Goal: Information Seeking & Learning: Understand process/instructions

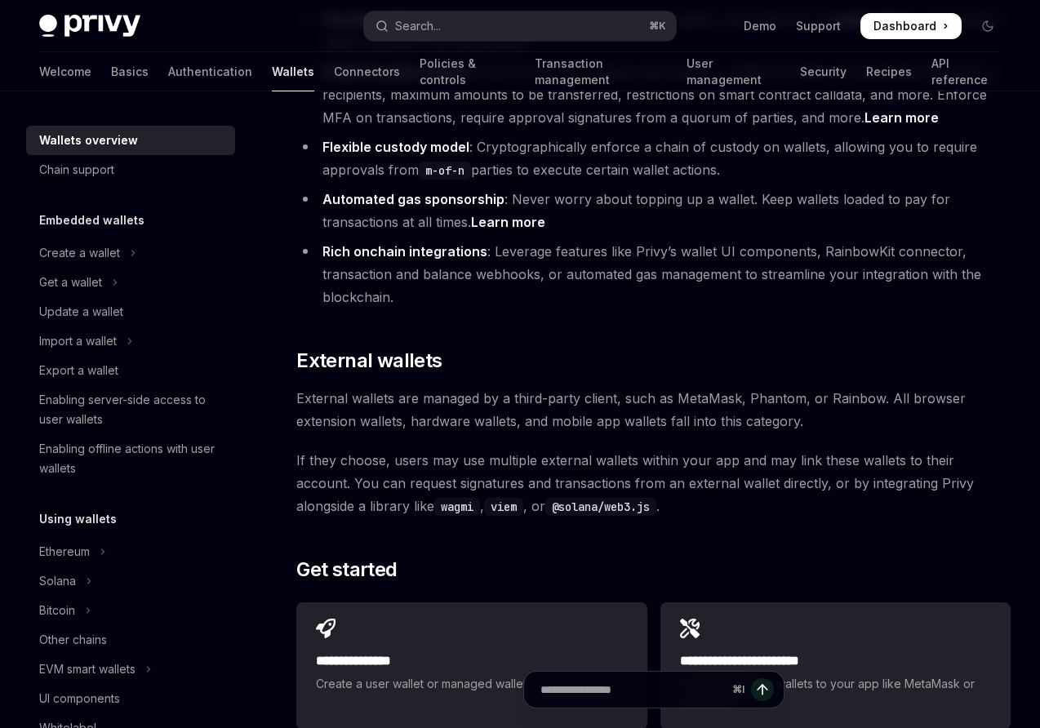
scroll to position [674, 0]
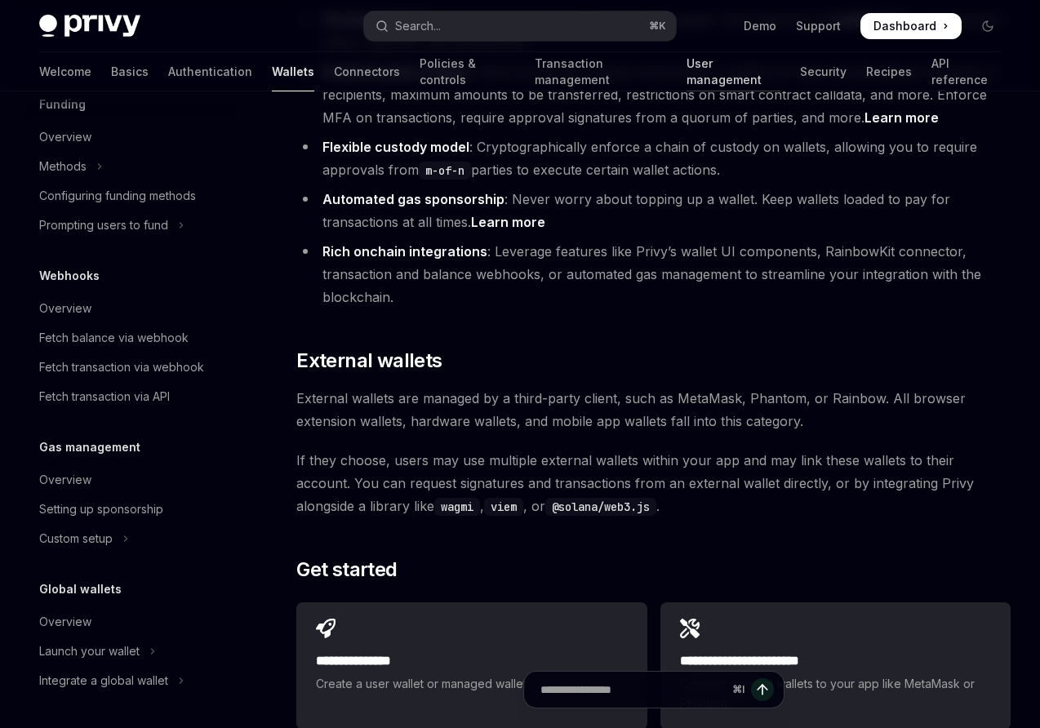
click at [687, 72] on link "User management" at bounding box center [734, 71] width 94 height 39
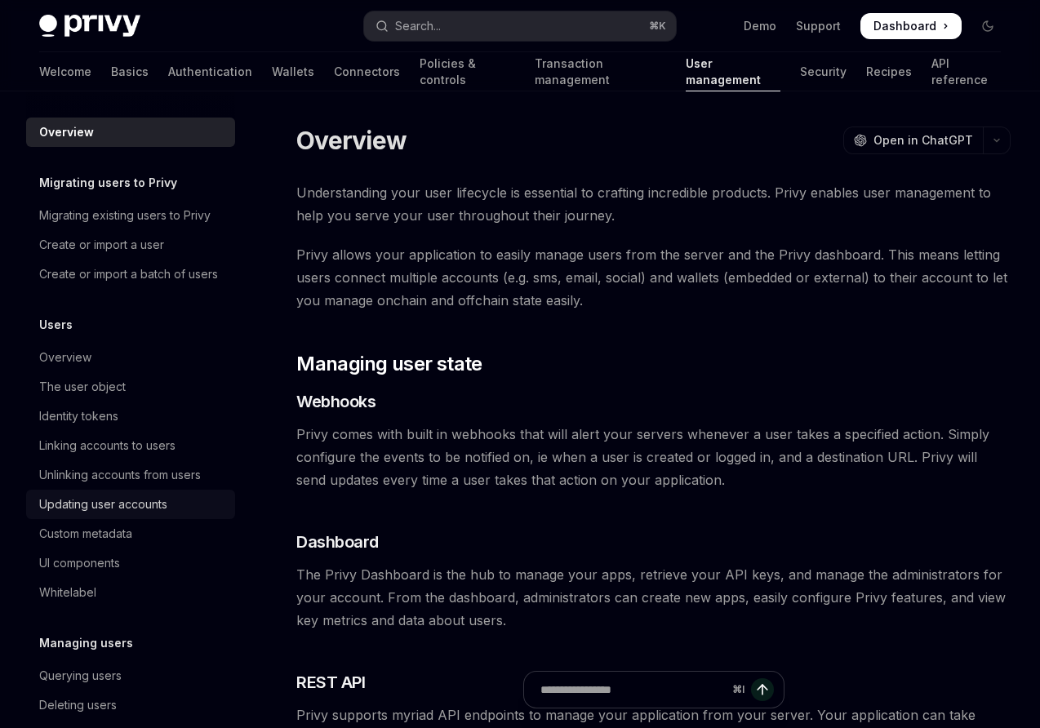
click at [104, 500] on div "Updating user accounts" at bounding box center [103, 505] width 128 height 20
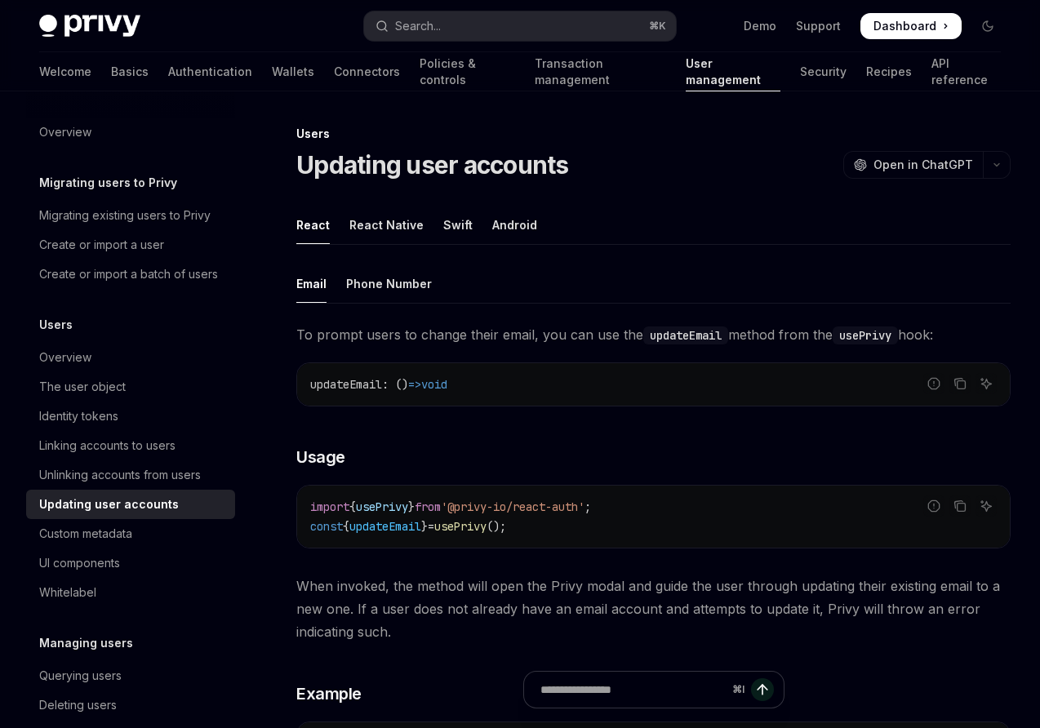
click at [467, 211] on ul "React React Native Swift Android" at bounding box center [653, 225] width 714 height 39
click at [463, 224] on div "Swift" at bounding box center [457, 225] width 29 height 38
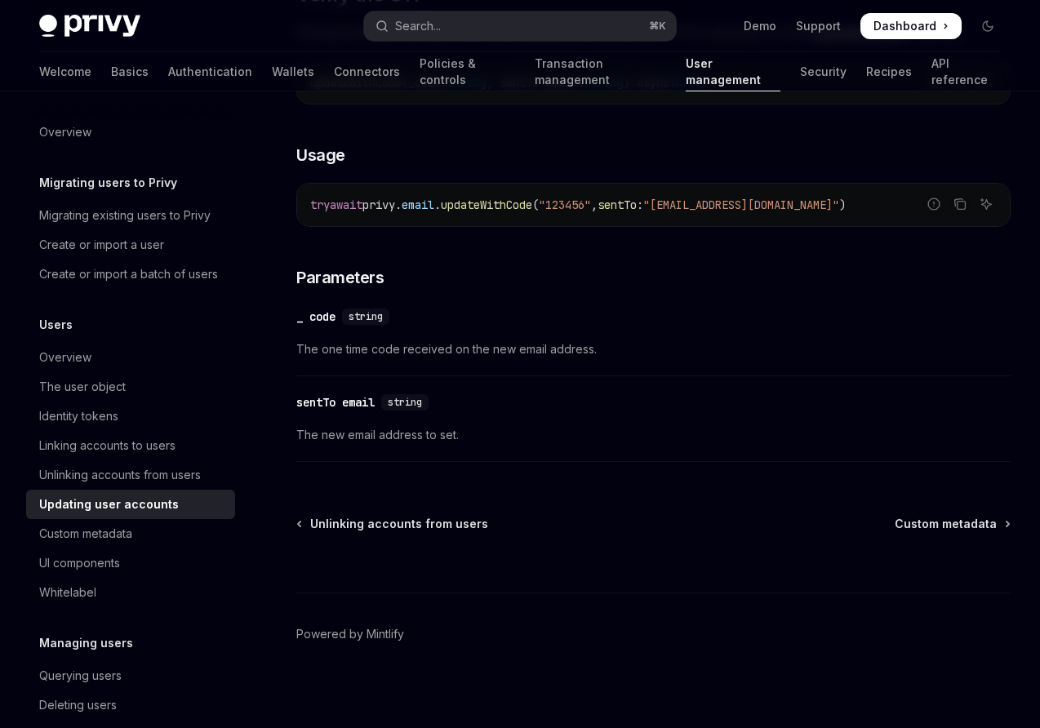
scroll to position [980, 0]
click at [82, 527] on div "Custom metadata" at bounding box center [85, 534] width 93 height 20
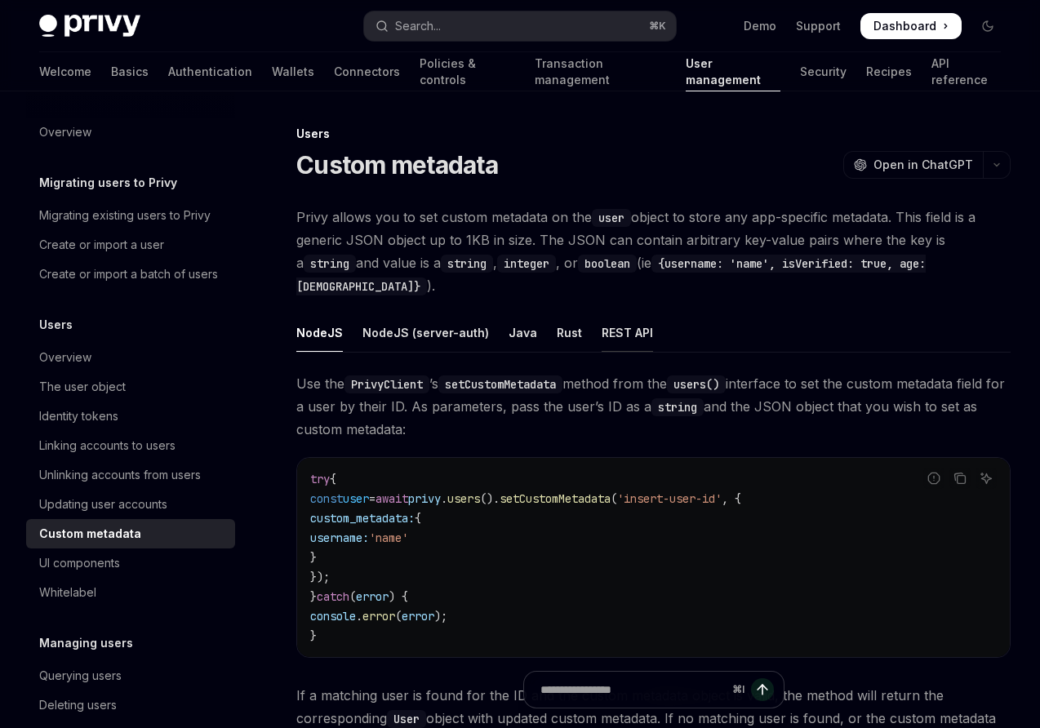
click at [625, 313] on div "REST API" at bounding box center [627, 332] width 51 height 38
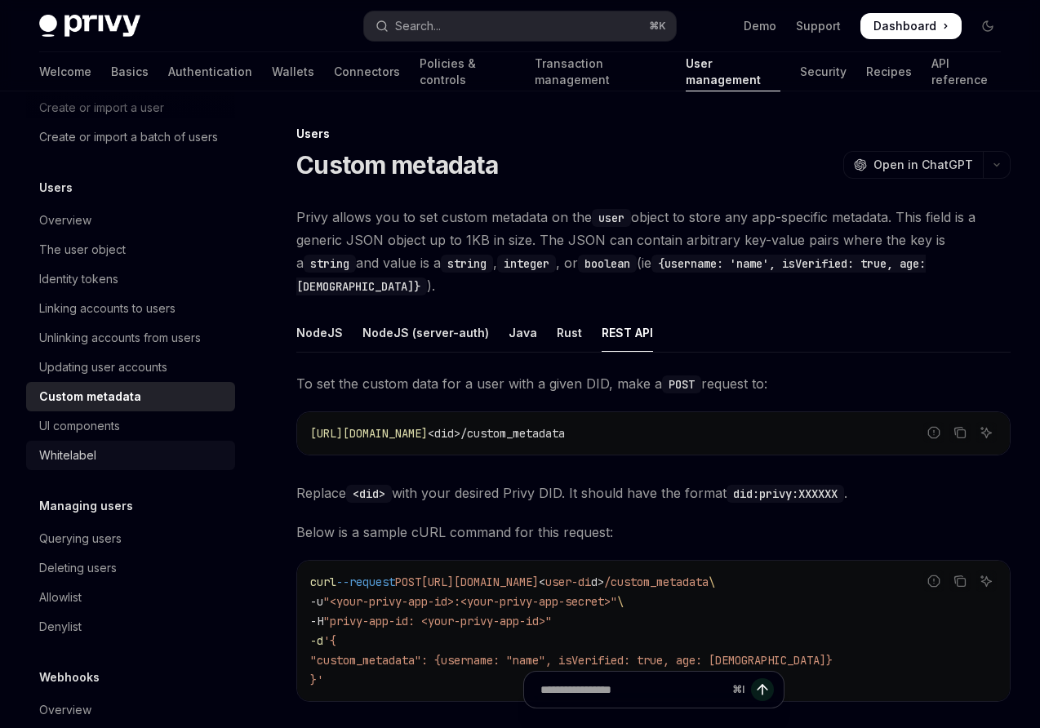
scroll to position [196, 0]
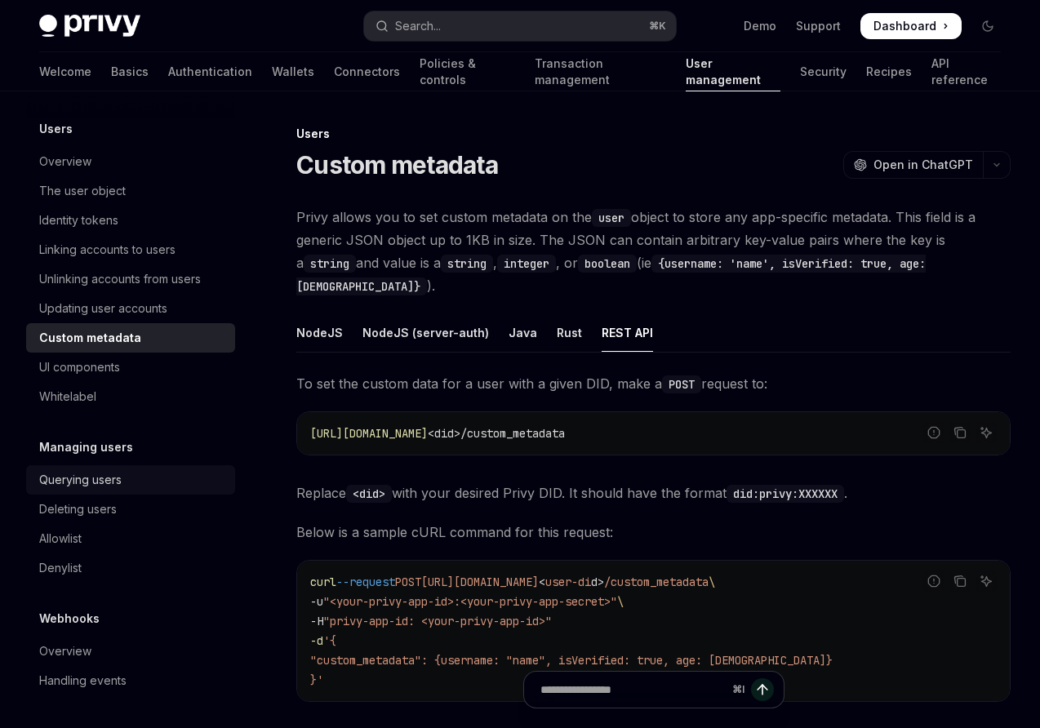
click at [110, 482] on div "Querying users" at bounding box center [80, 480] width 82 height 20
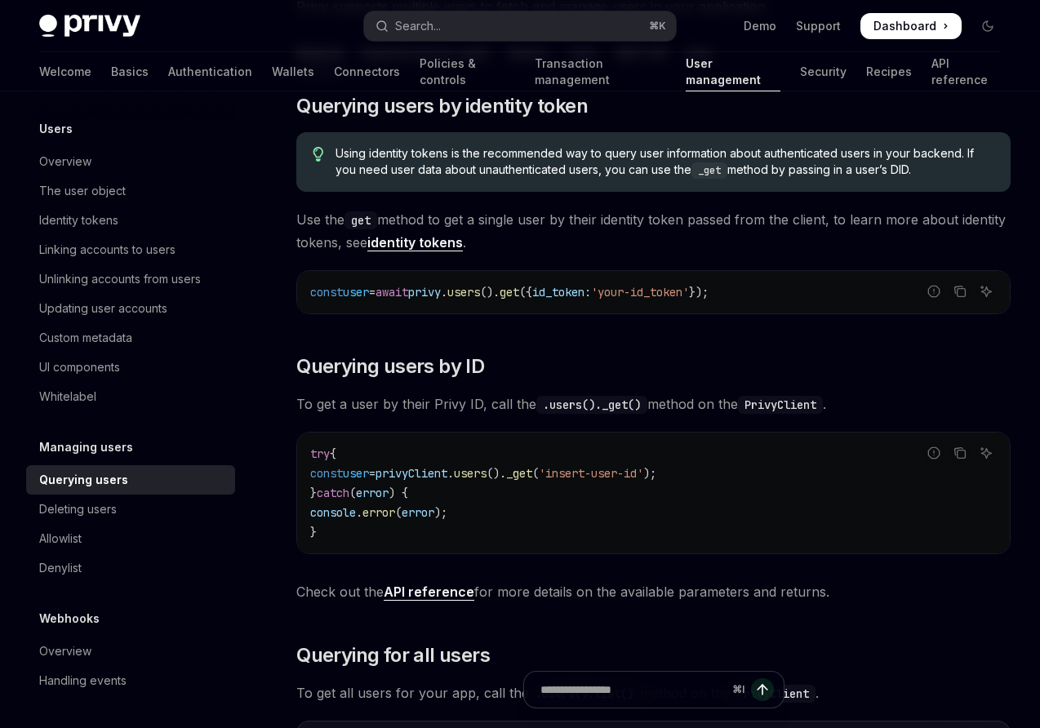
scroll to position [212, 0]
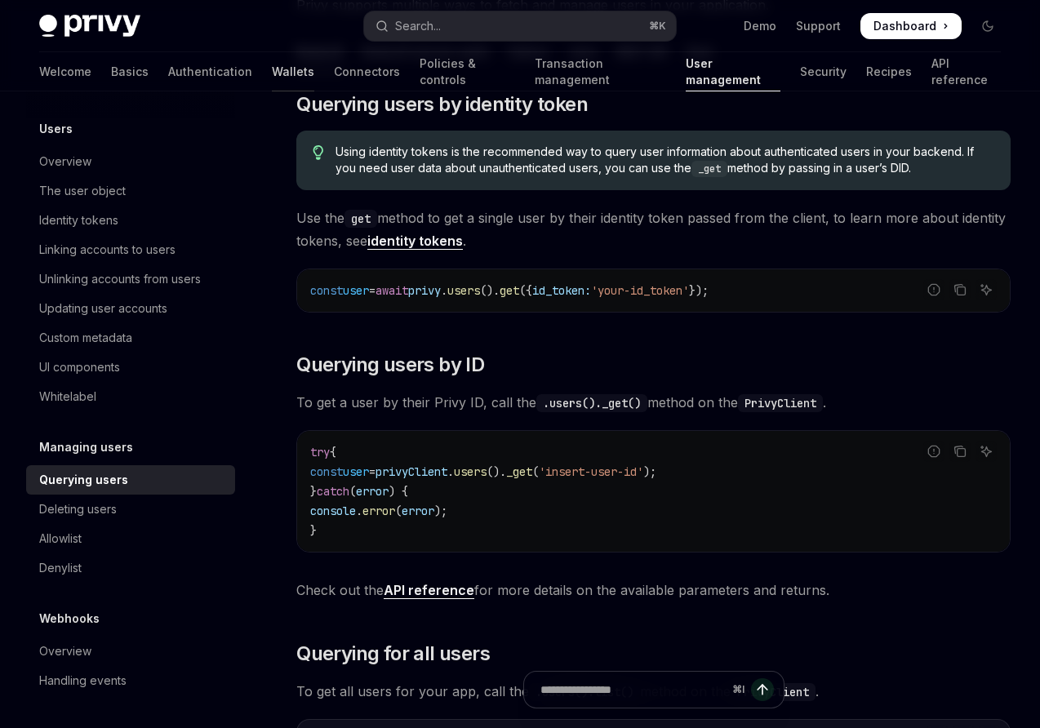
click at [272, 70] on link "Wallets" at bounding box center [293, 71] width 42 height 39
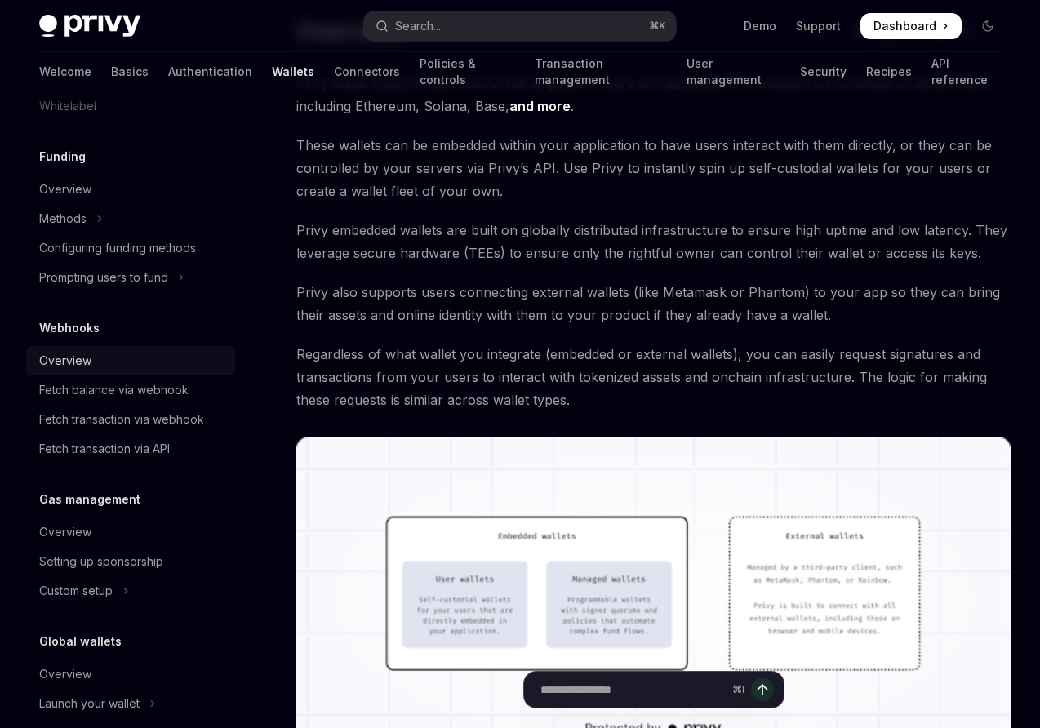
scroll to position [612, 0]
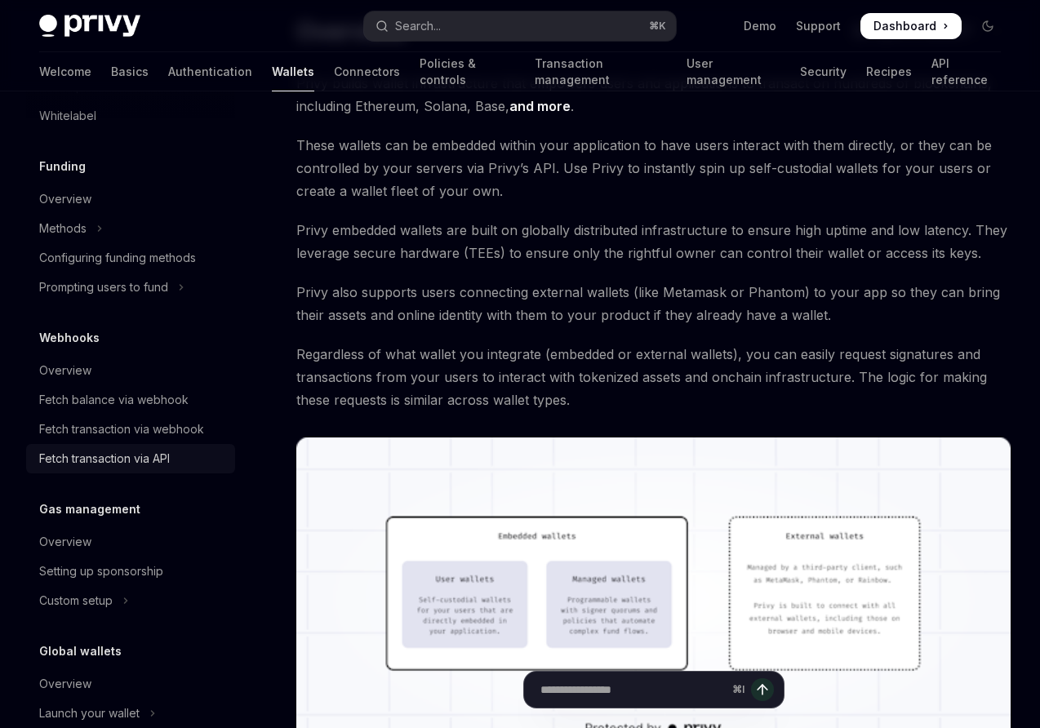
click at [124, 464] on div "Fetch transaction via API" at bounding box center [104, 459] width 131 height 20
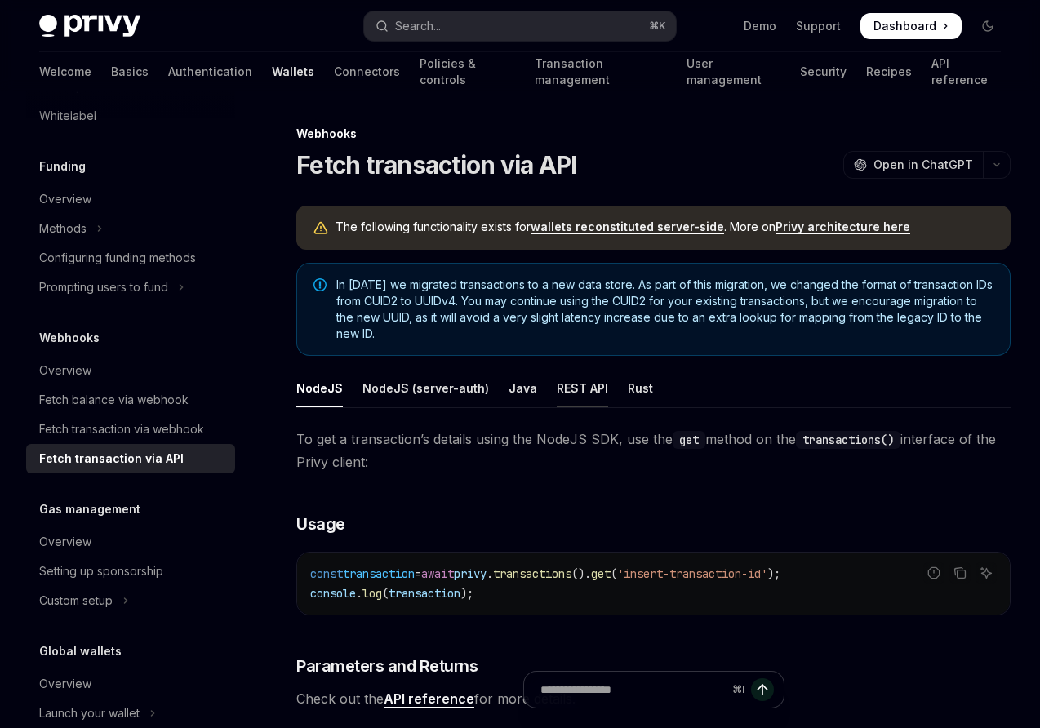
click at [585, 393] on div "REST API" at bounding box center [582, 388] width 51 height 38
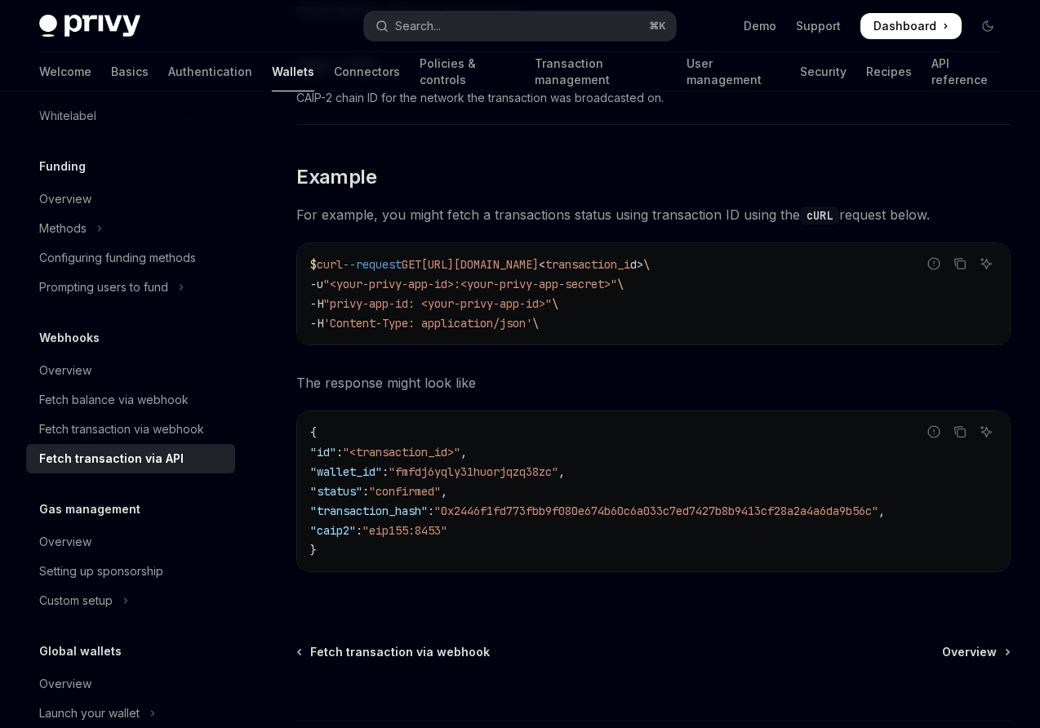
scroll to position [674, 0]
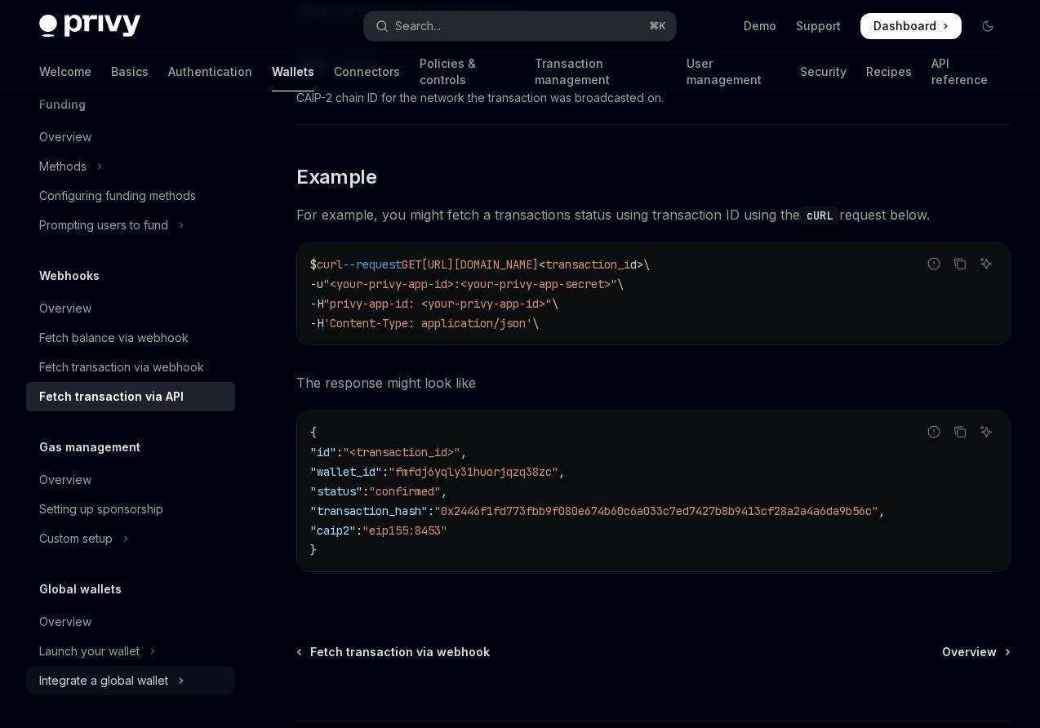
click at [126, 681] on div "Integrate a global wallet" at bounding box center [103, 681] width 129 height 20
type textarea "*"
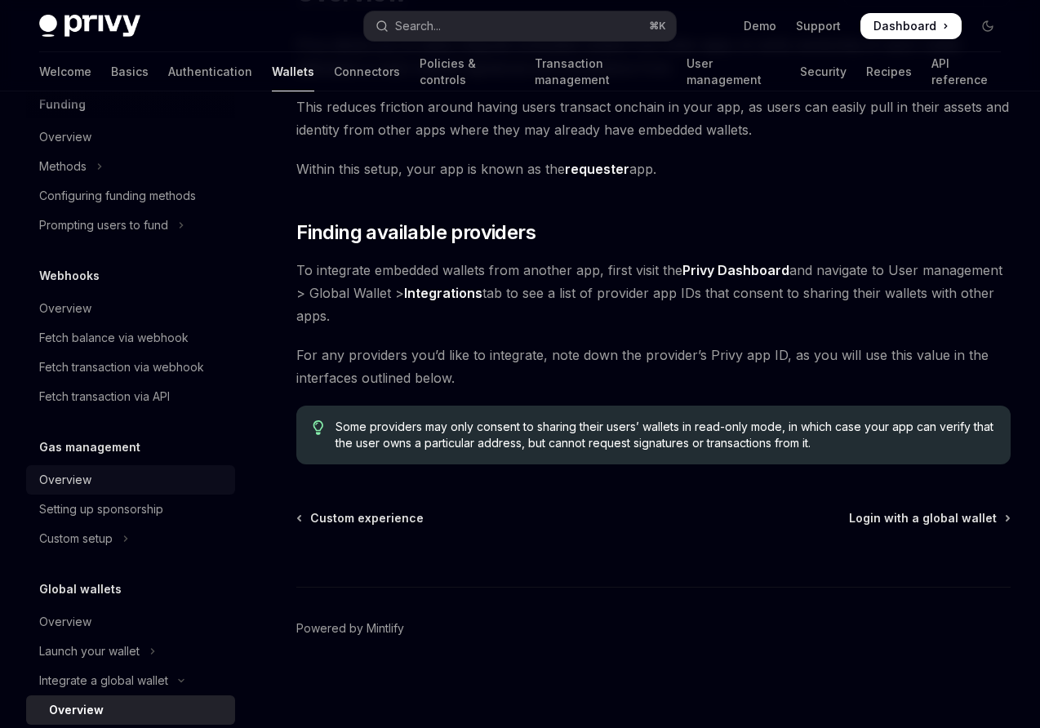
scroll to position [880, 0]
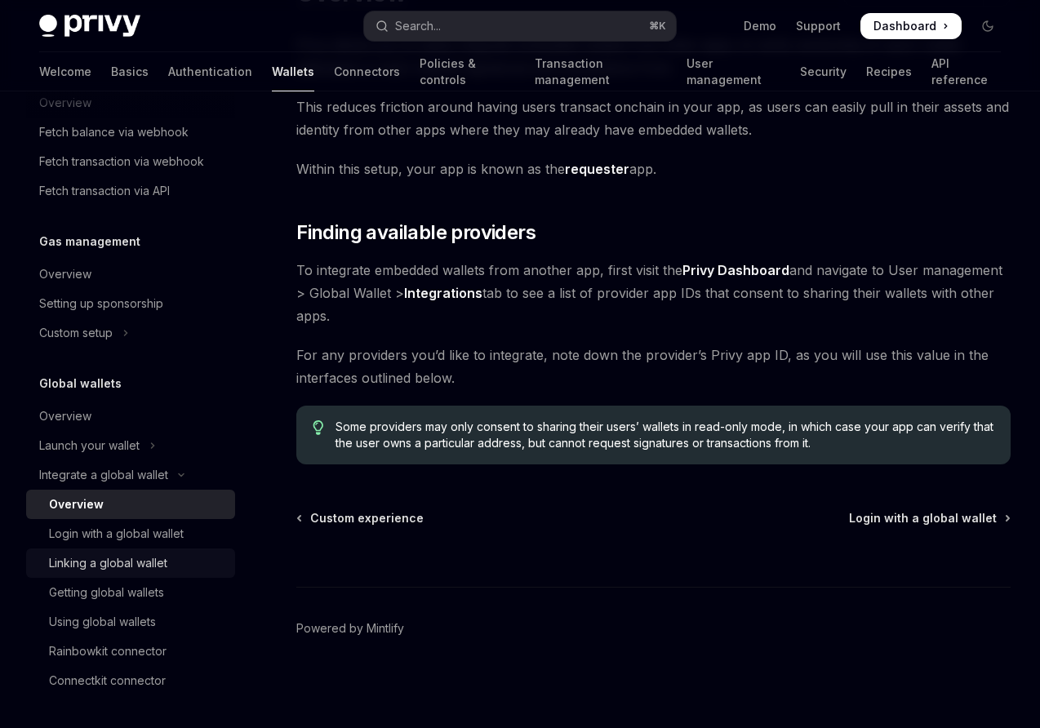
click at [118, 558] on div "Linking a global wallet" at bounding box center [108, 564] width 118 height 20
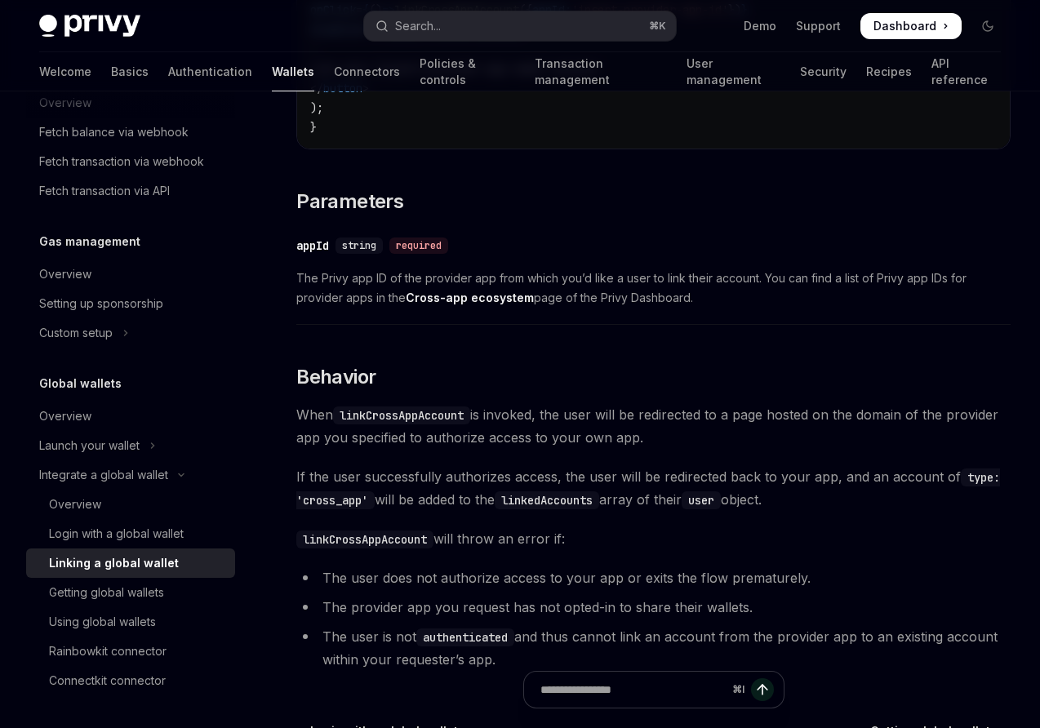
scroll to position [709, 0]
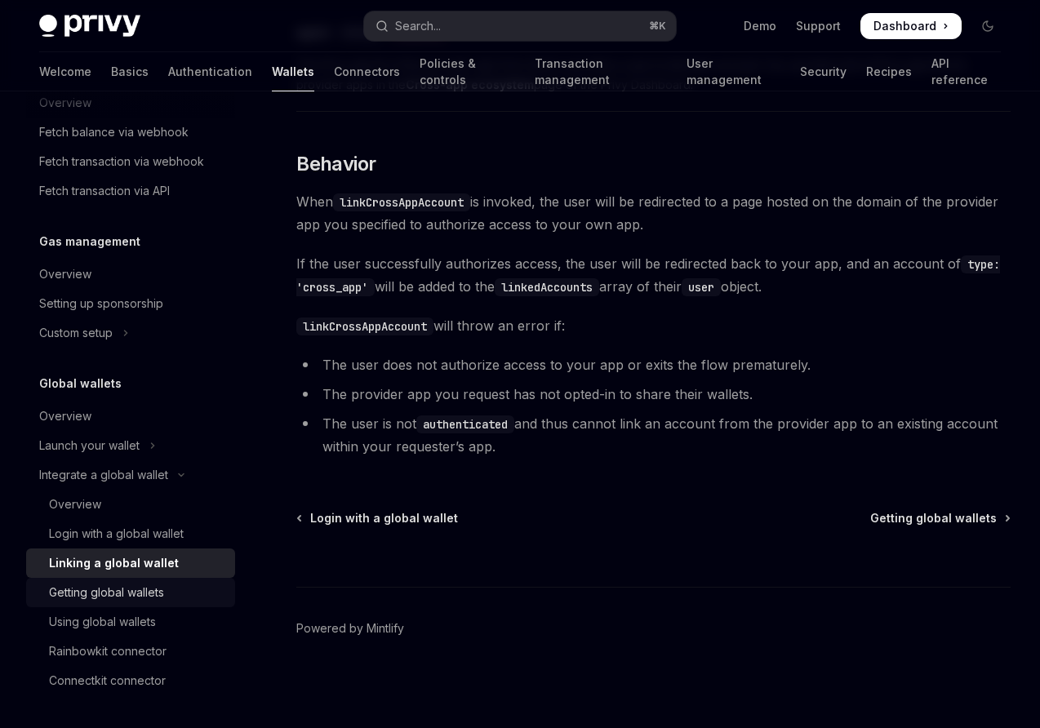
click at [111, 598] on div "Getting global wallets" at bounding box center [106, 593] width 115 height 20
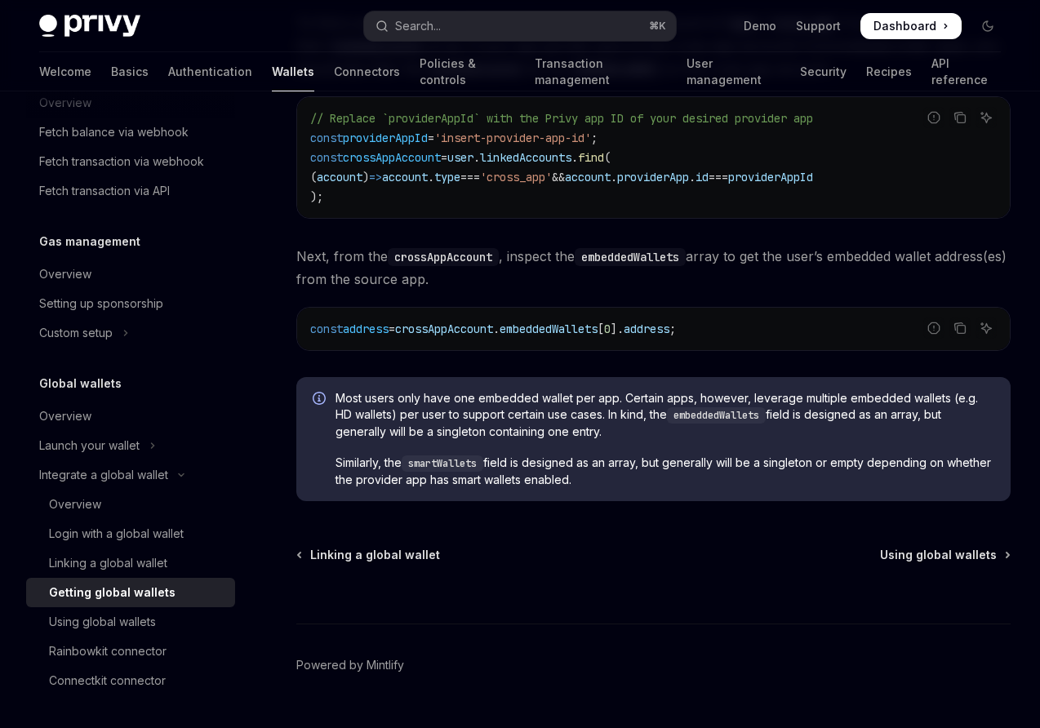
scroll to position [1209, 0]
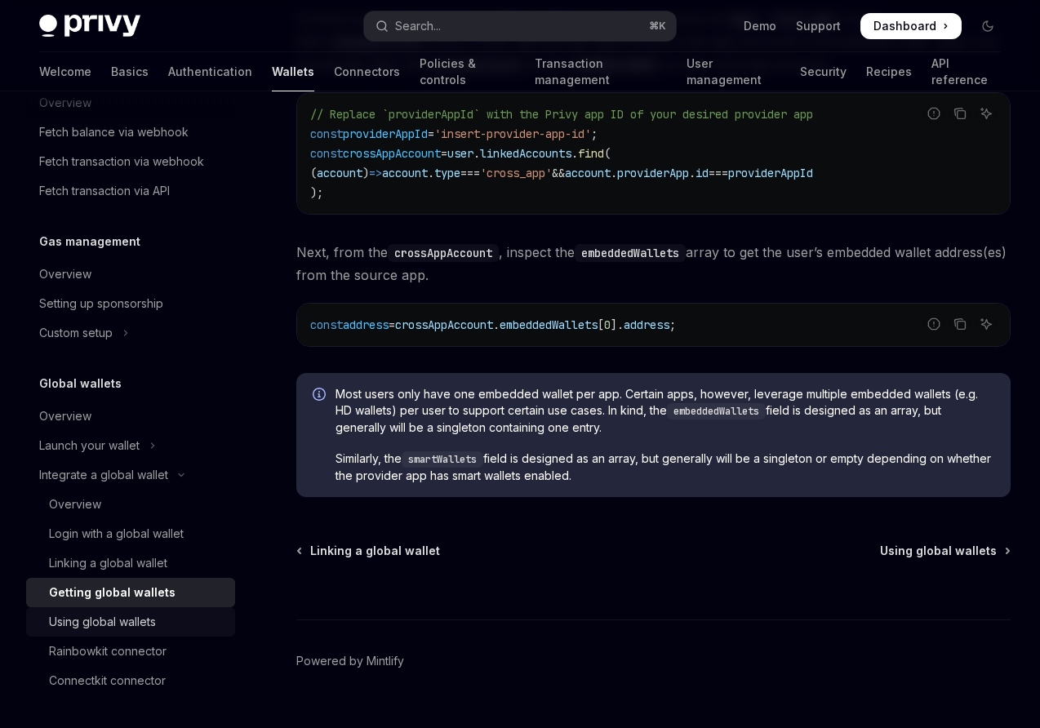
click at [109, 625] on div "Using global wallets" at bounding box center [102, 622] width 107 height 20
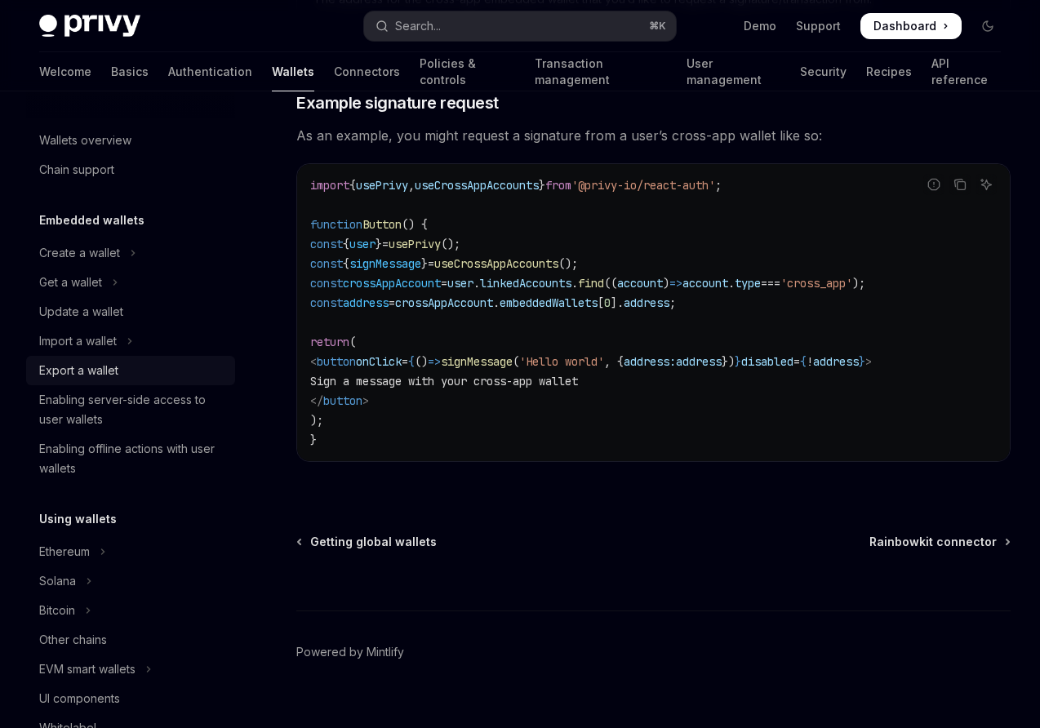
click at [107, 371] on div "Export a wallet" at bounding box center [78, 371] width 79 height 20
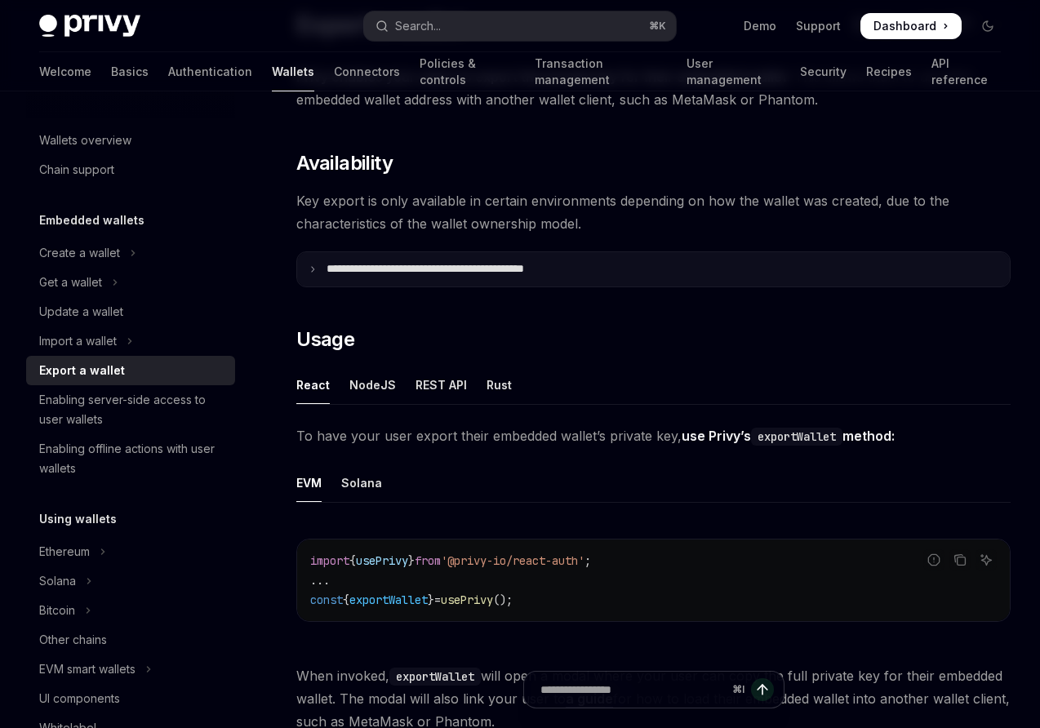
scroll to position [138, 0]
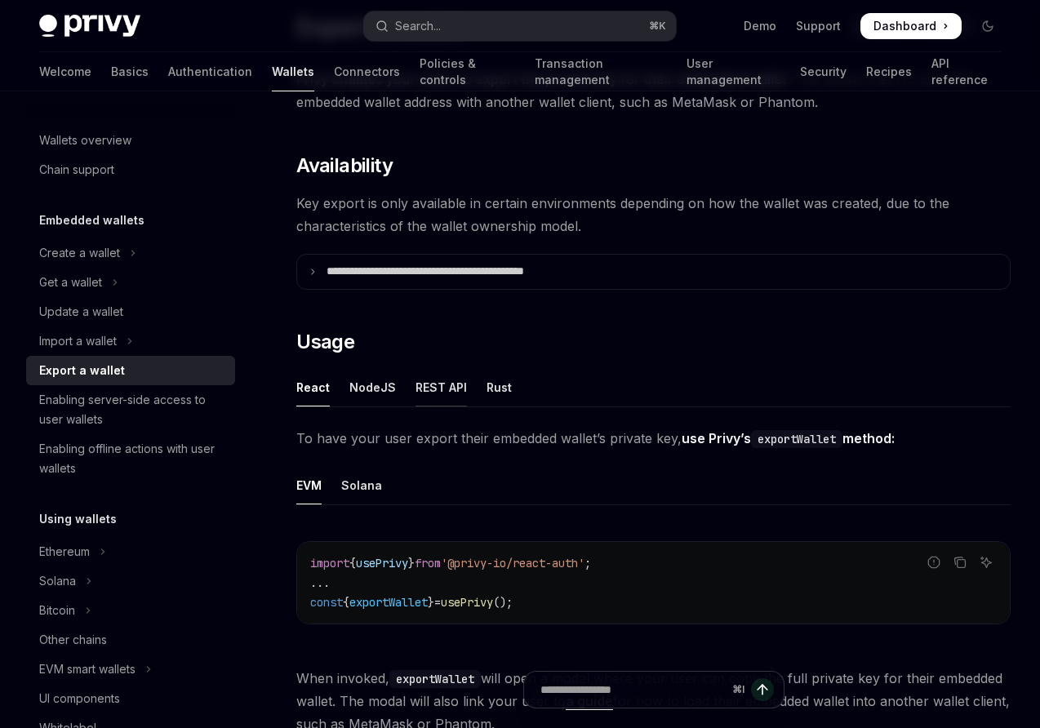
click at [443, 391] on div "REST API" at bounding box center [441, 387] width 51 height 38
type textarea "*"
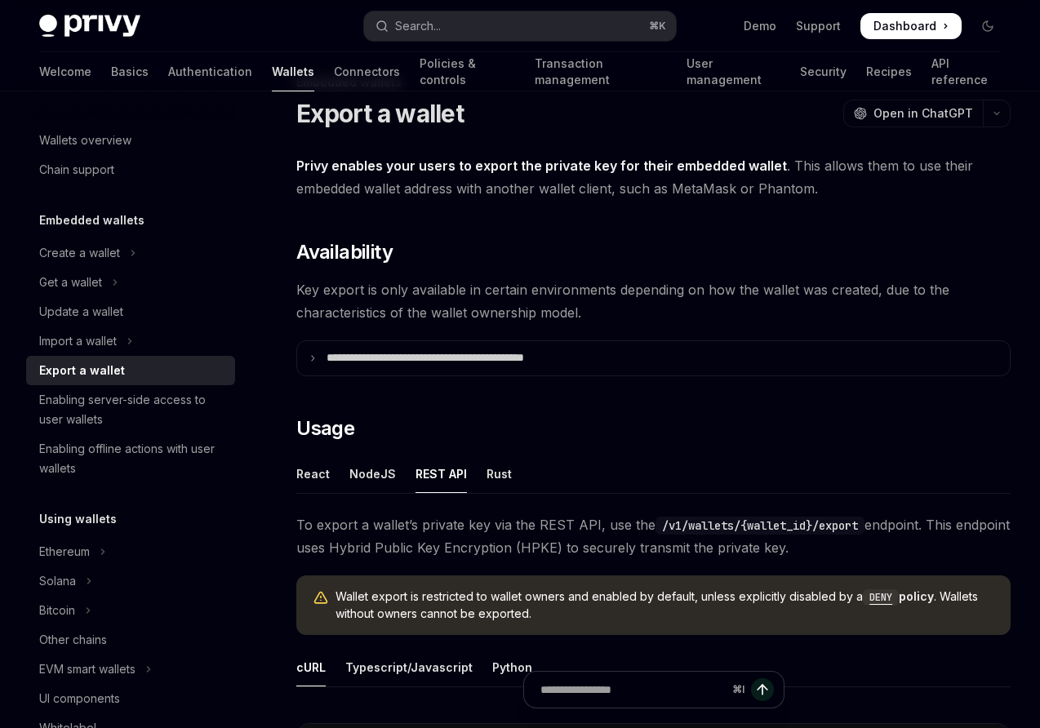
scroll to position [58, 0]
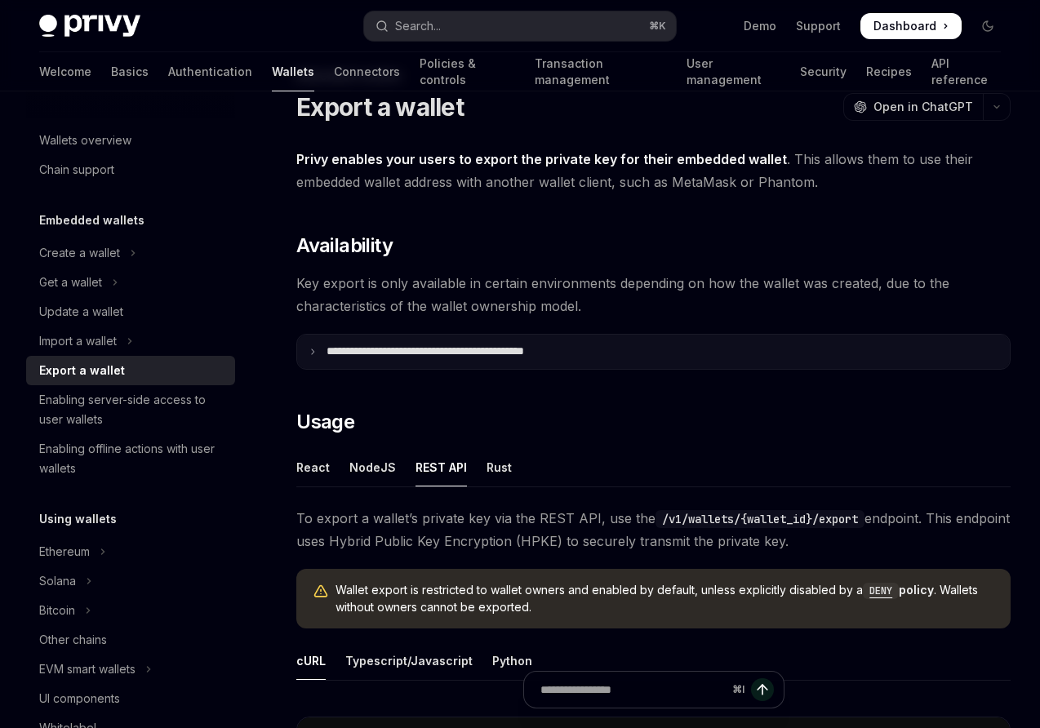
click at [315, 353] on icon at bounding box center [313, 352] width 8 height 8
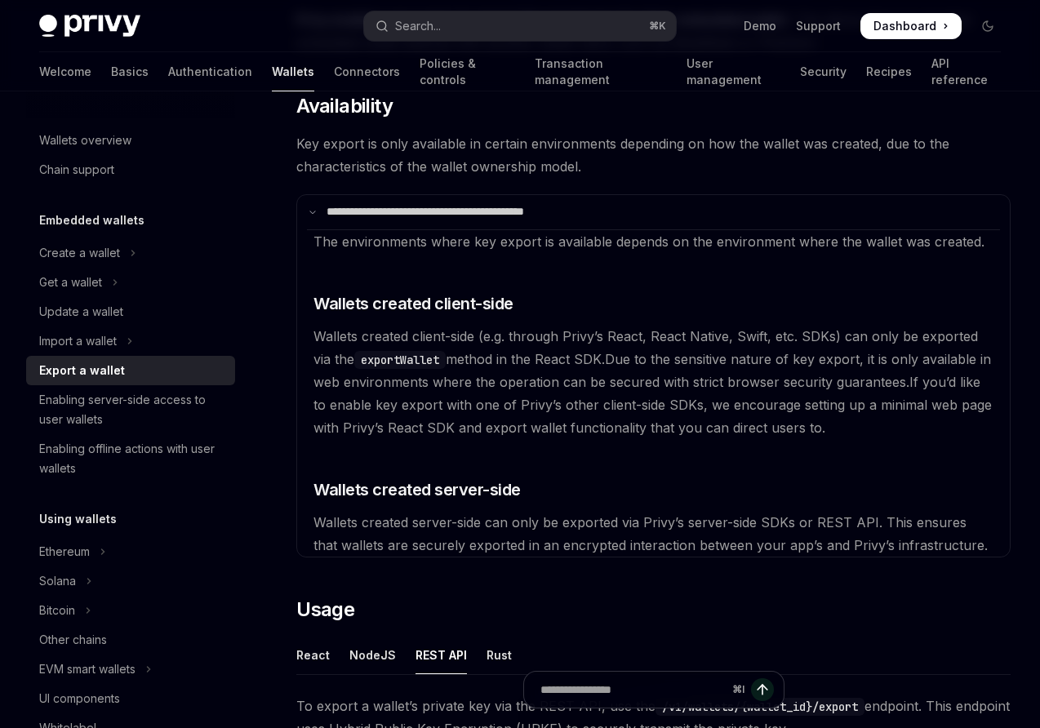
scroll to position [296, 0]
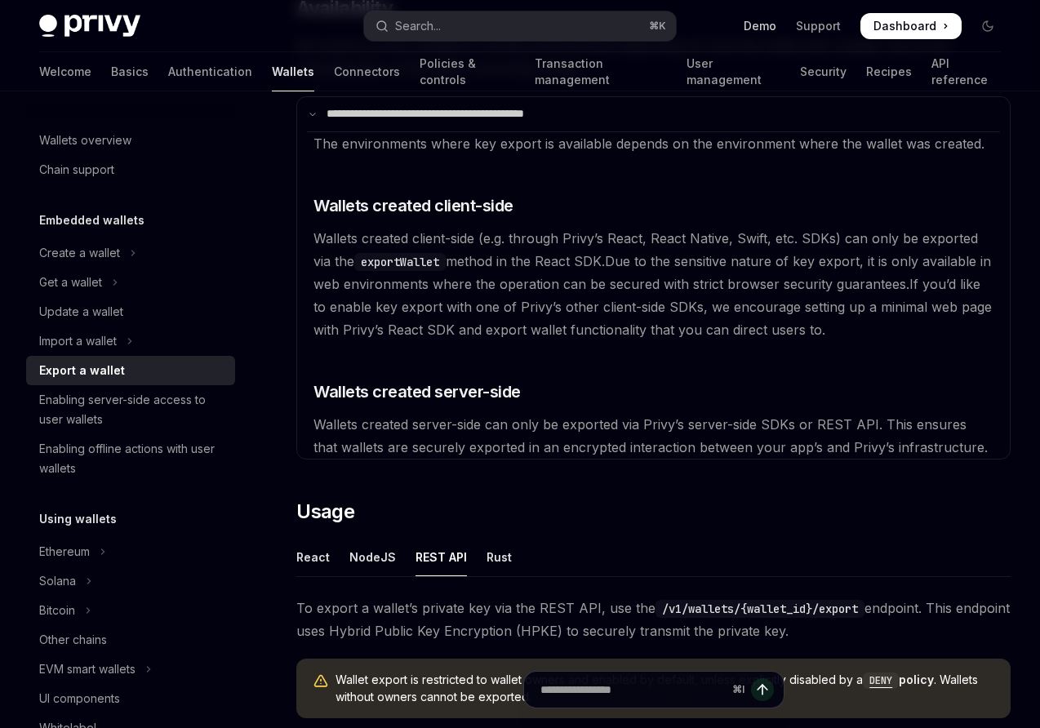
click at [758, 28] on link "Demo" at bounding box center [760, 26] width 33 height 16
